Goal: Transaction & Acquisition: Download file/media

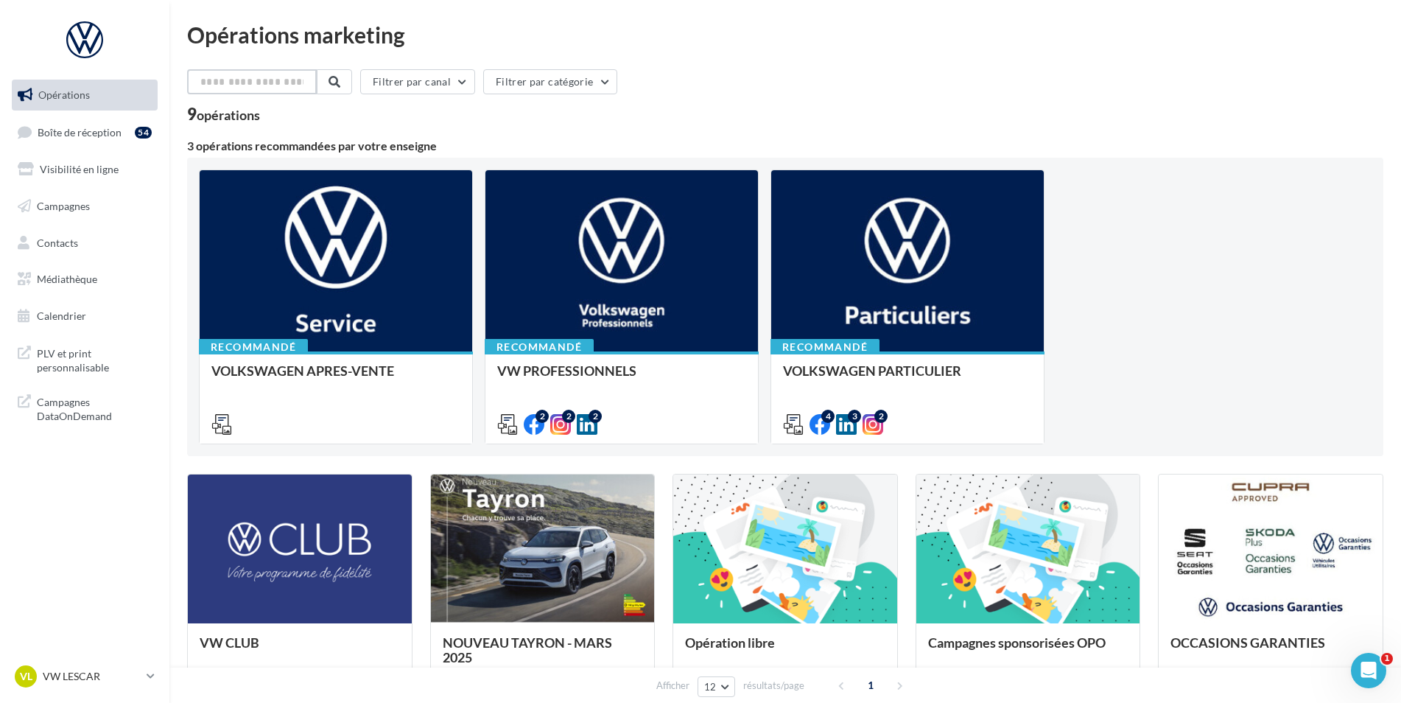
click at [272, 88] on input "text" at bounding box center [252, 81] width 130 height 25
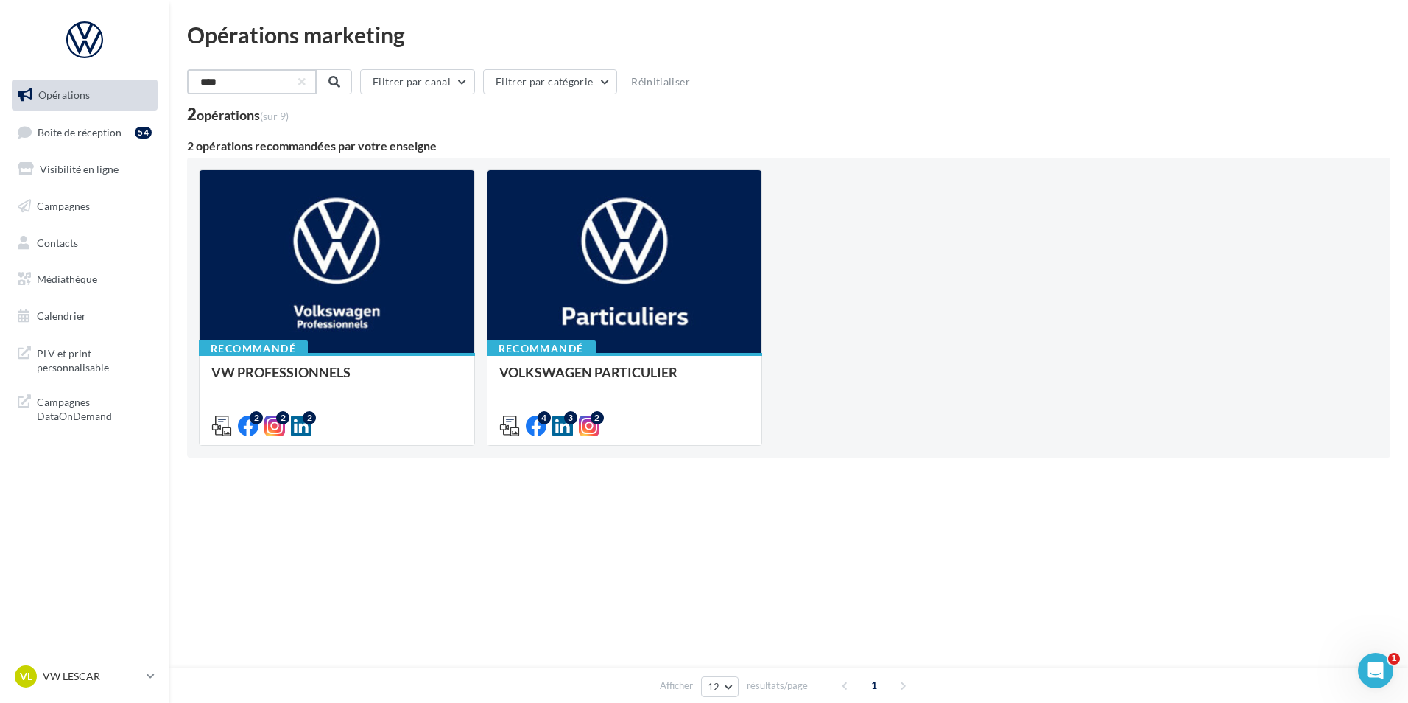
type input "****"
click at [74, 279] on span "Médiathèque" at bounding box center [67, 278] width 60 height 13
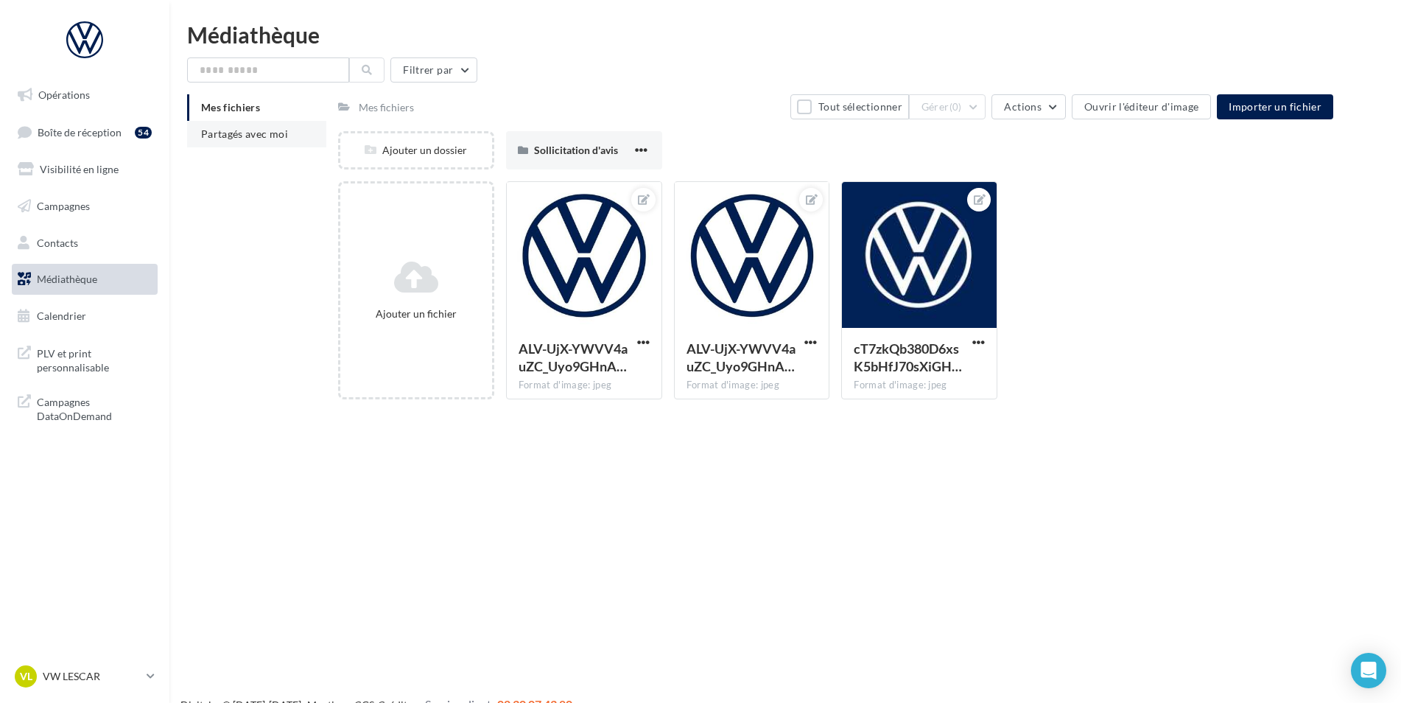
click at [253, 133] on span "Partagés avec moi" at bounding box center [244, 133] width 87 height 13
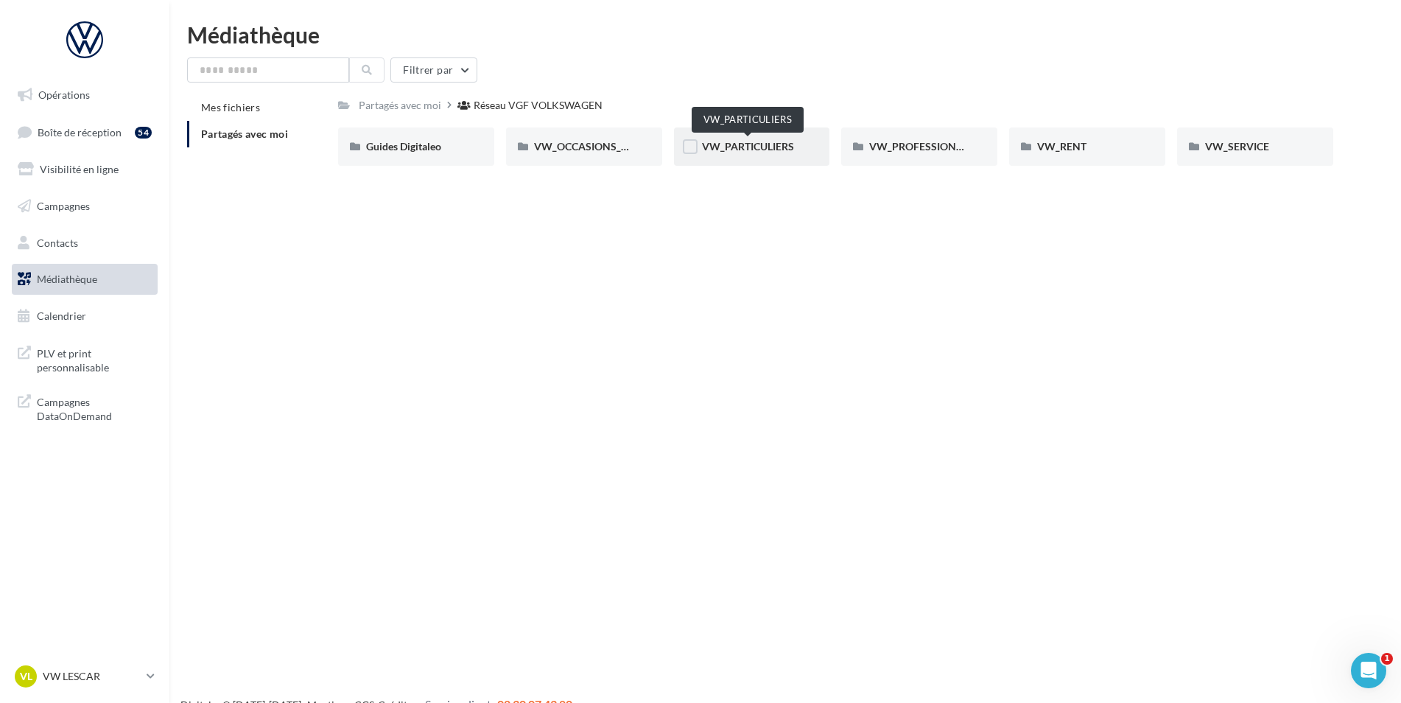
click at [717, 142] on span "VW_PARTICULIERS" at bounding box center [748, 146] width 92 height 13
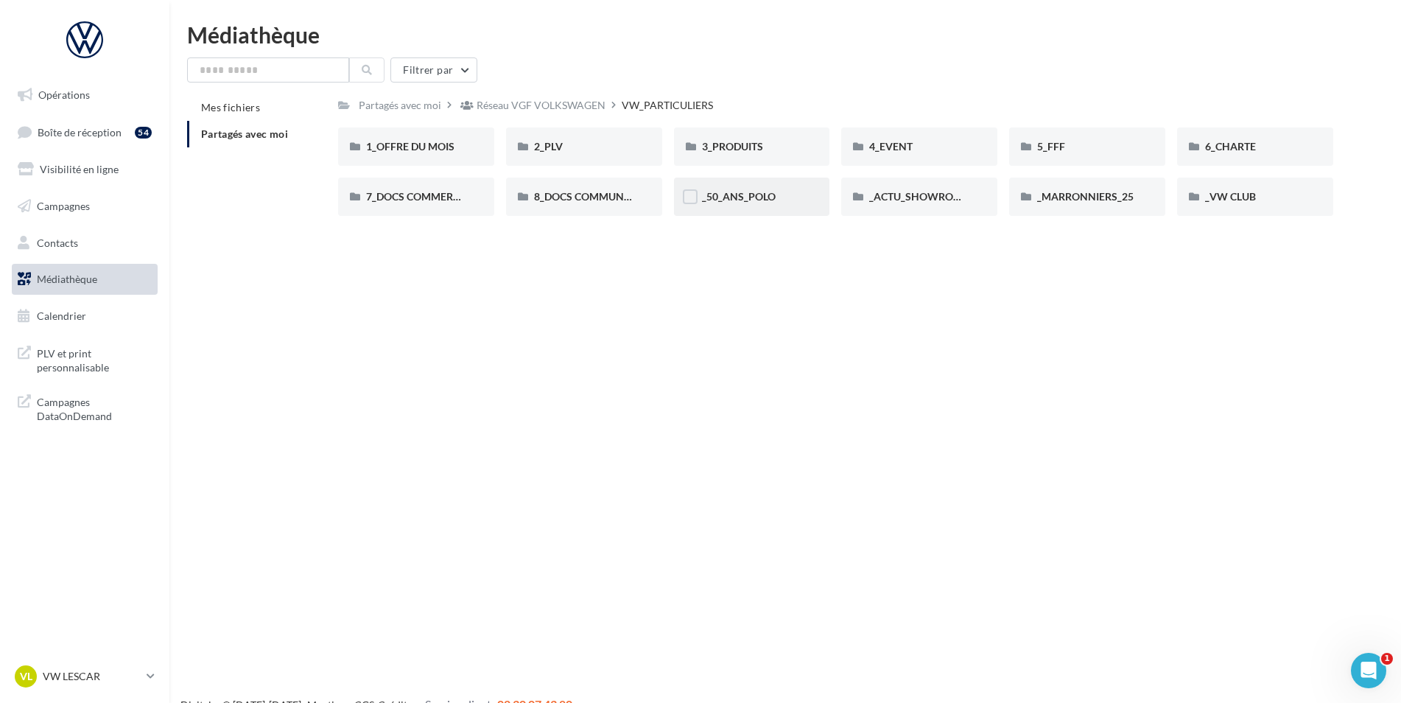
click at [789, 205] on div "_50_ANS_POLO" at bounding box center [752, 196] width 156 height 38
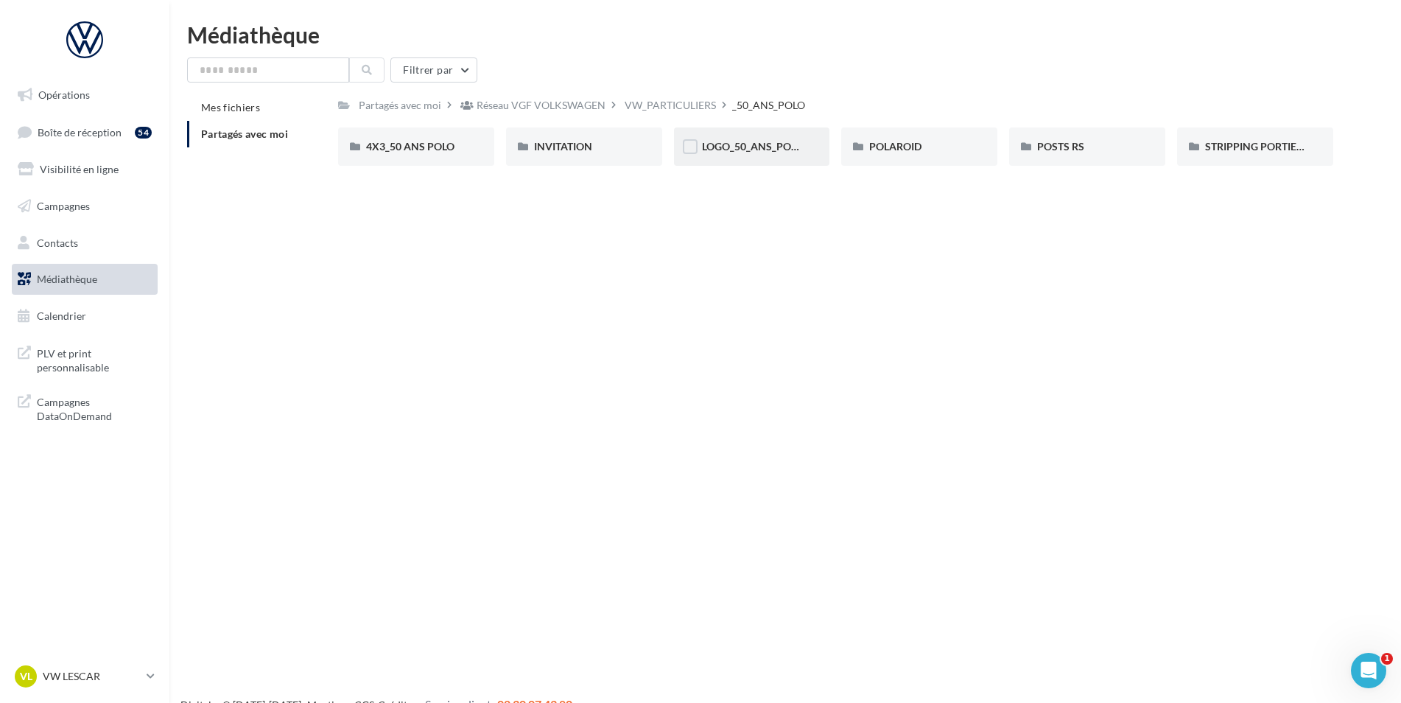
click at [748, 159] on div "LOGO_50_ANS_POLO" at bounding box center [752, 146] width 156 height 38
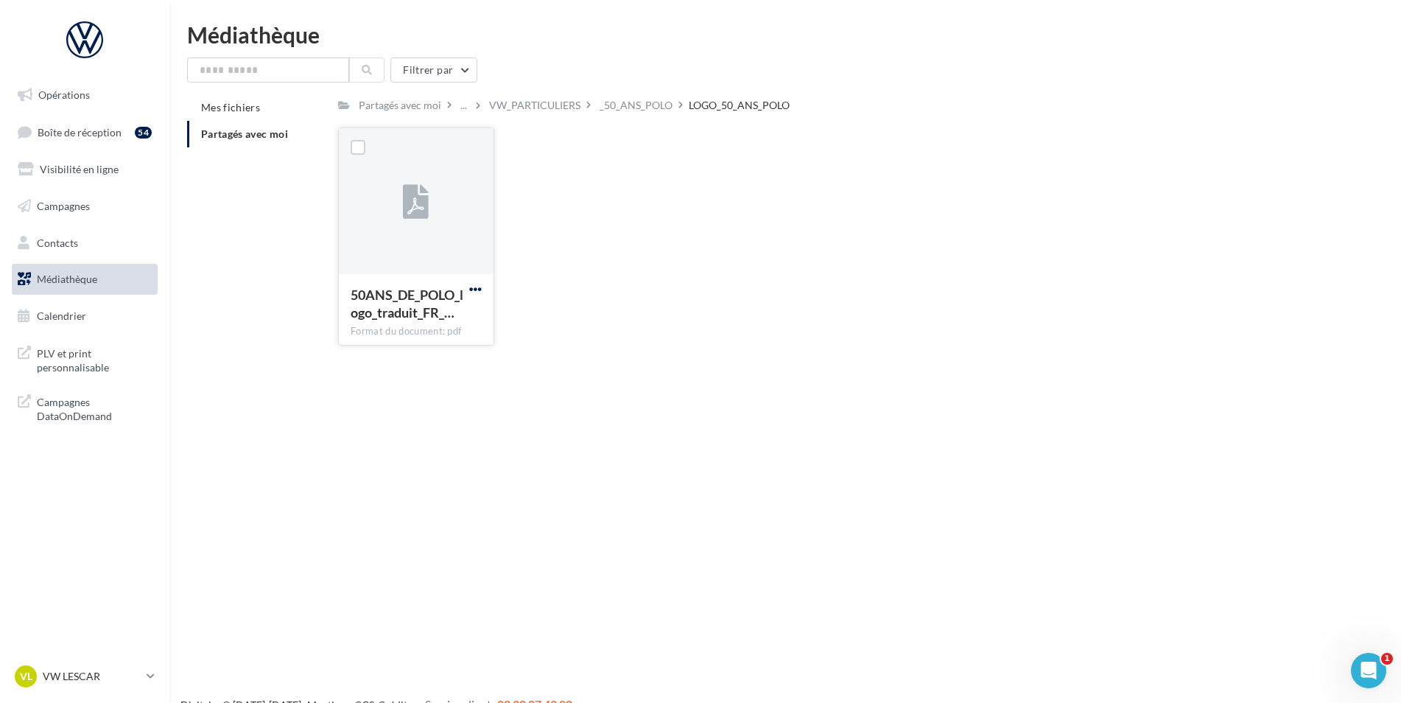
click at [479, 287] on span "button" at bounding box center [475, 289] width 13 height 13
click at [466, 311] on button "Télécharger" at bounding box center [410, 318] width 147 height 38
